Goal: Find specific page/section: Find specific page/section

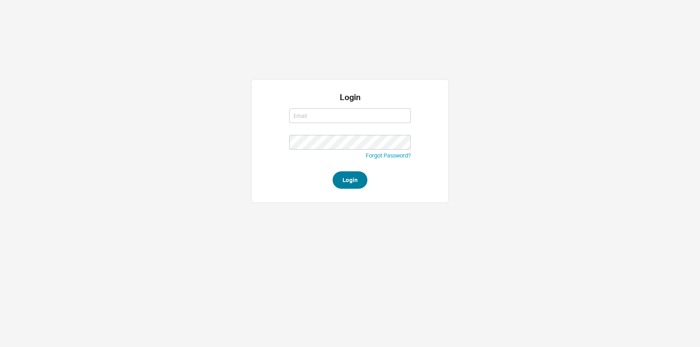
type input "moshes@qualitybath.com"
click at [351, 185] on button "Login" at bounding box center [350, 179] width 35 height 17
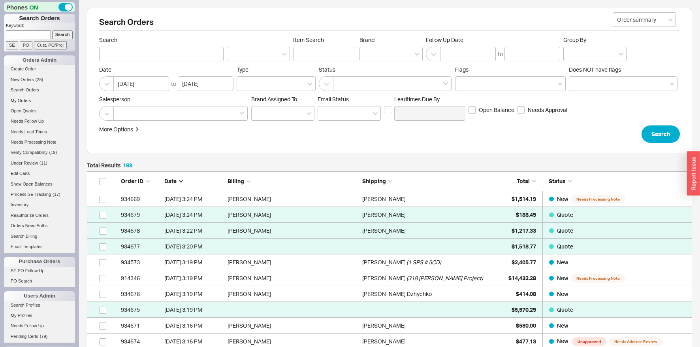
scroll to position [3023, 605]
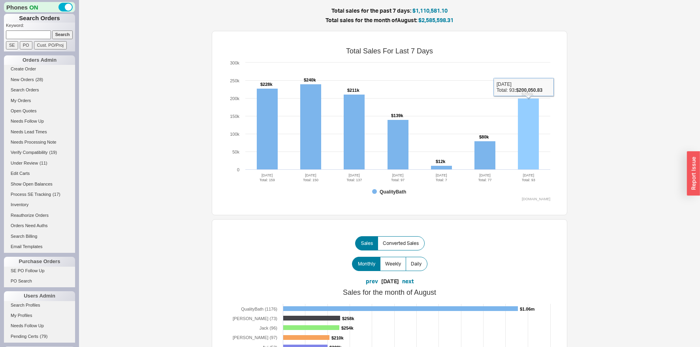
click at [534, 127] on rect at bounding box center [528, 133] width 21 height 71
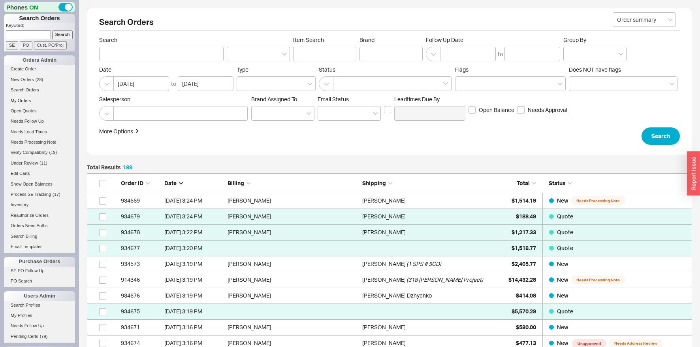
scroll to position [3023, 605]
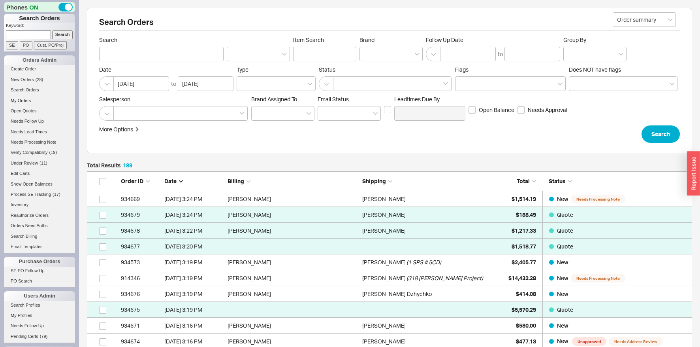
click at [526, 180] on span "Total" at bounding box center [523, 180] width 13 height 7
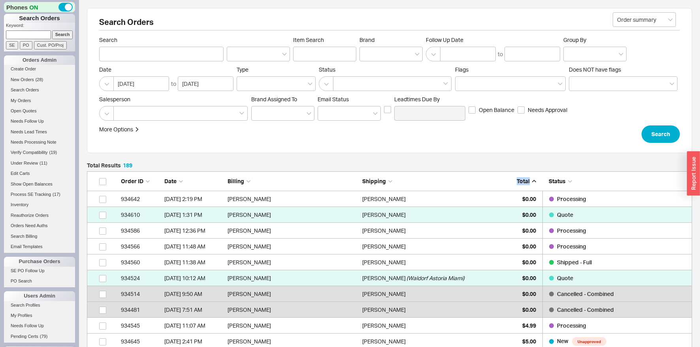
click at [526, 180] on span "Total" at bounding box center [523, 180] width 13 height 7
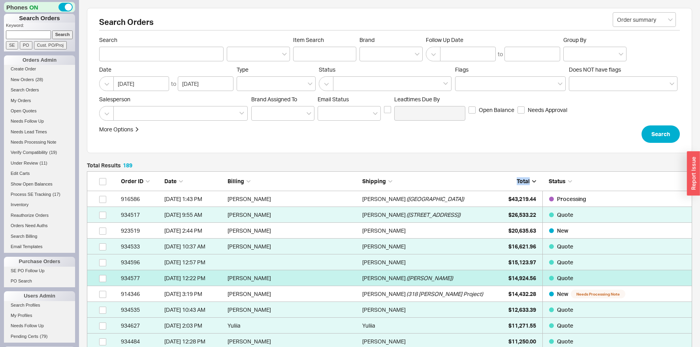
click at [443, 278] on div "Esther Muschell ( Stefansky )" at bounding box center [427, 278] width 131 height 16
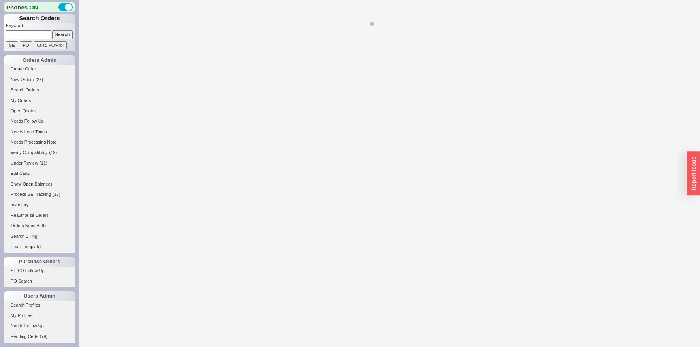
select select "*"
select select "LOW"
select select "3"
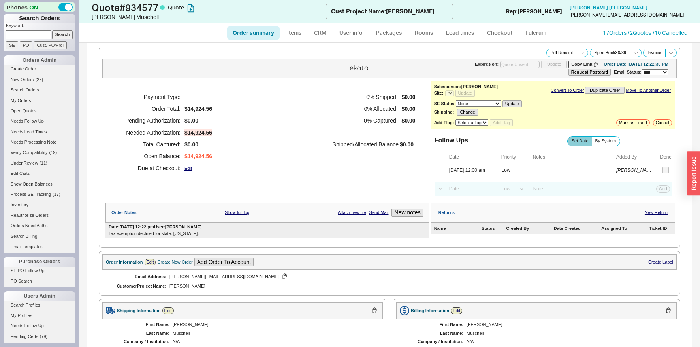
select select "*"
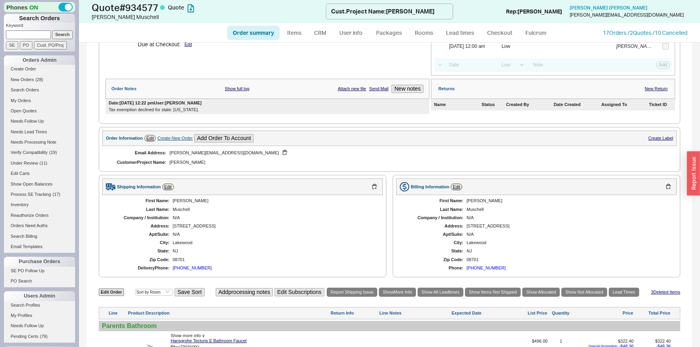
scroll to position [133, 0]
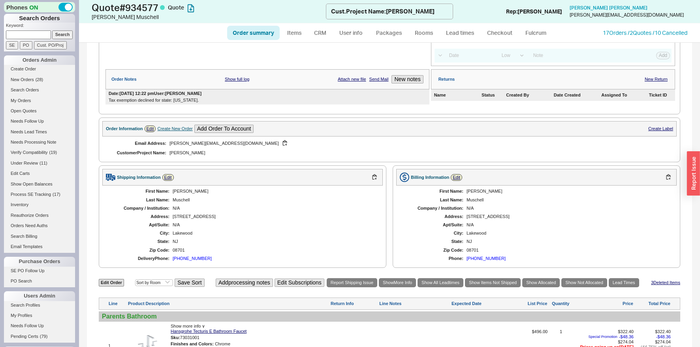
click at [201, 214] on div "1298 Forest Avenue" at bounding box center [274, 216] width 202 height 5
copy div "1298 Forest Avenue"
click at [205, 166] on div "Shipping Information Edit First Name: Esther Last Name: Muschell Company / Inst…" at bounding box center [243, 216] width 288 height 102
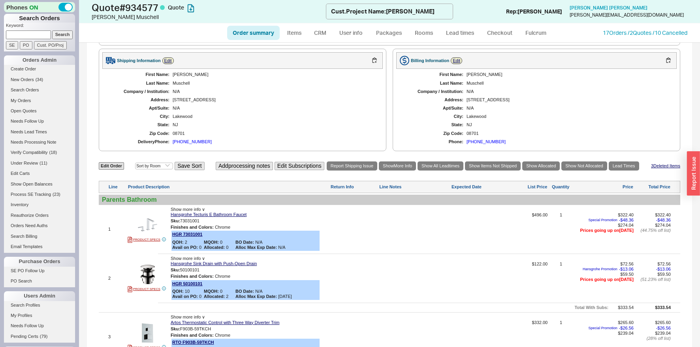
scroll to position [298, 0]
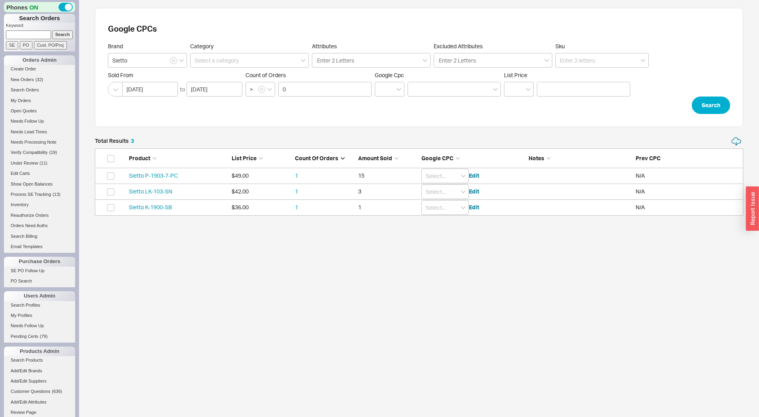
scroll to position [79, 648]
click at [174, 61] on icon "button" at bounding box center [173, 60] width 3 height 5
click at [153, 58] on input at bounding box center [147, 60] width 79 height 15
click at [129, 74] on div "Hansgrohe" at bounding box center [147, 77] width 78 height 14
type input "Hansgrohe"
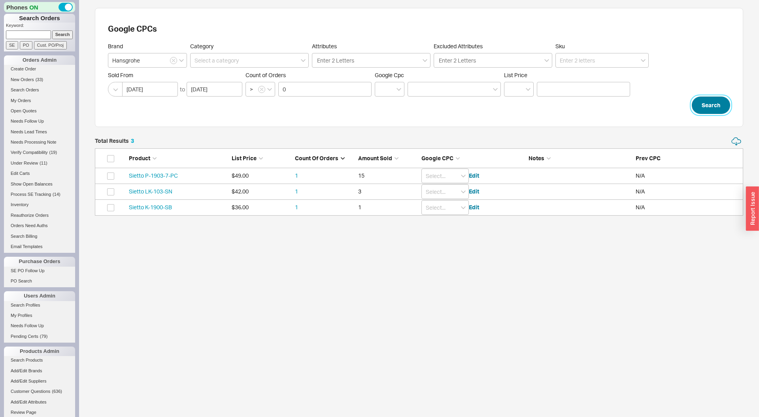
click at [715, 107] on button "Search" at bounding box center [711, 104] width 38 height 17
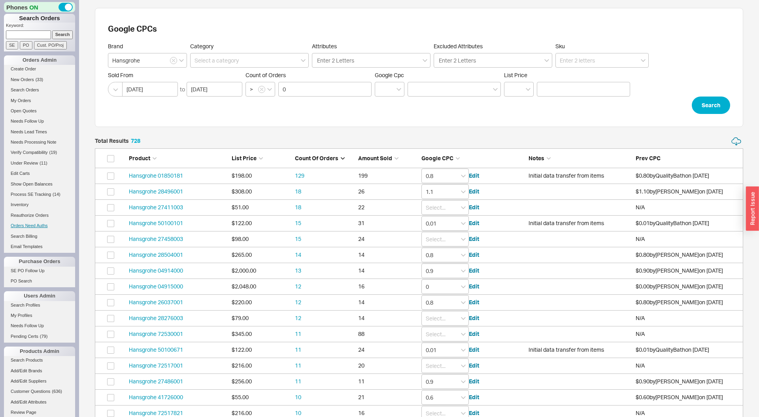
scroll to position [11540, 648]
click at [596, 62] on input at bounding box center [601, 60] width 93 height 15
type input "shower set"
click at [710, 104] on button "Search" at bounding box center [711, 104] width 38 height 17
click at [591, 62] on input at bounding box center [601, 60] width 93 height 15
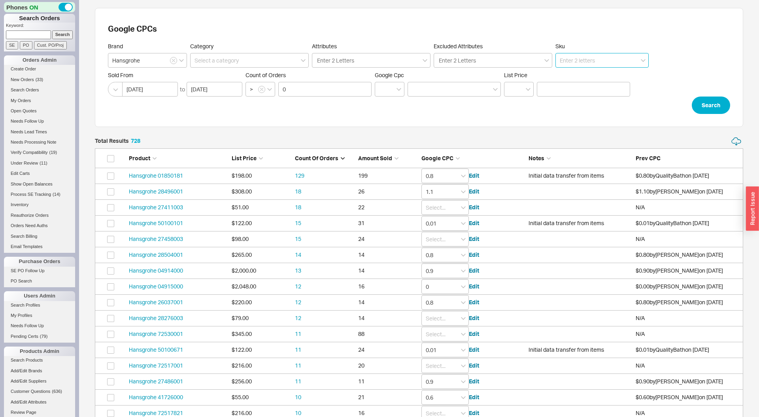
click at [591, 62] on input at bounding box center [601, 60] width 93 height 15
paste input "Locarno Shower Set 2"
type input "[PERSON_NAME] Shower Set 2"
click at [706, 103] on button "Search" at bounding box center [711, 104] width 38 height 17
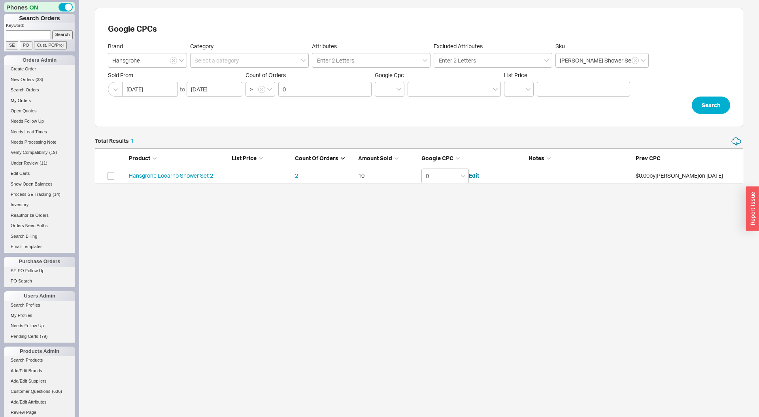
scroll to position [47, 648]
click at [197, 177] on link "[PERSON_NAME] Shower Set 2" at bounding box center [171, 175] width 84 height 7
